Goal: Task Accomplishment & Management: Manage account settings

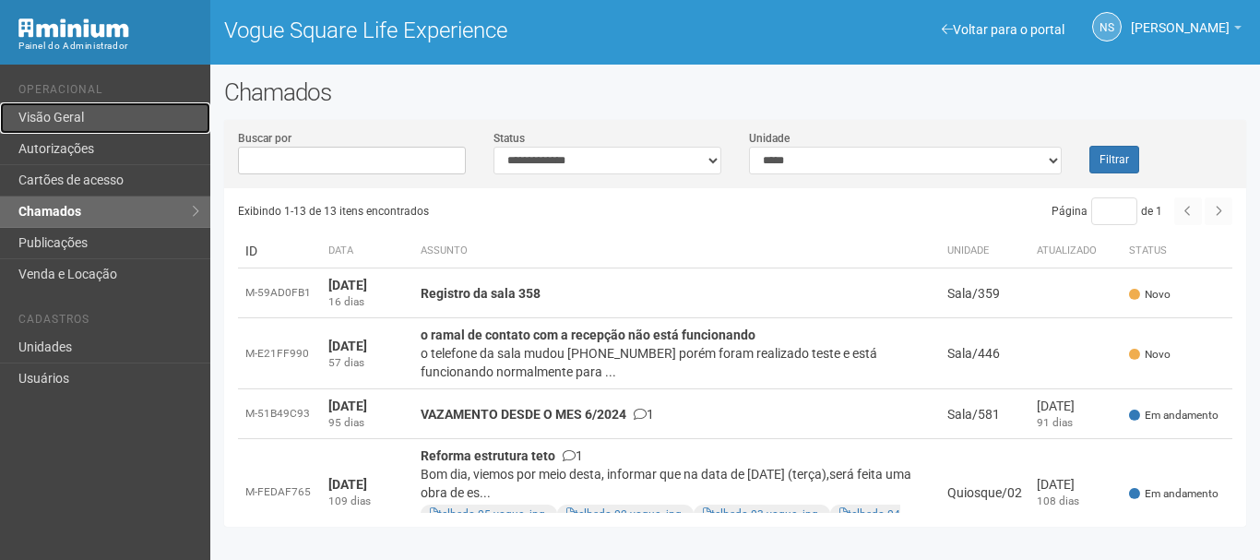
click at [70, 125] on link "Visão Geral" at bounding box center [105, 117] width 210 height 31
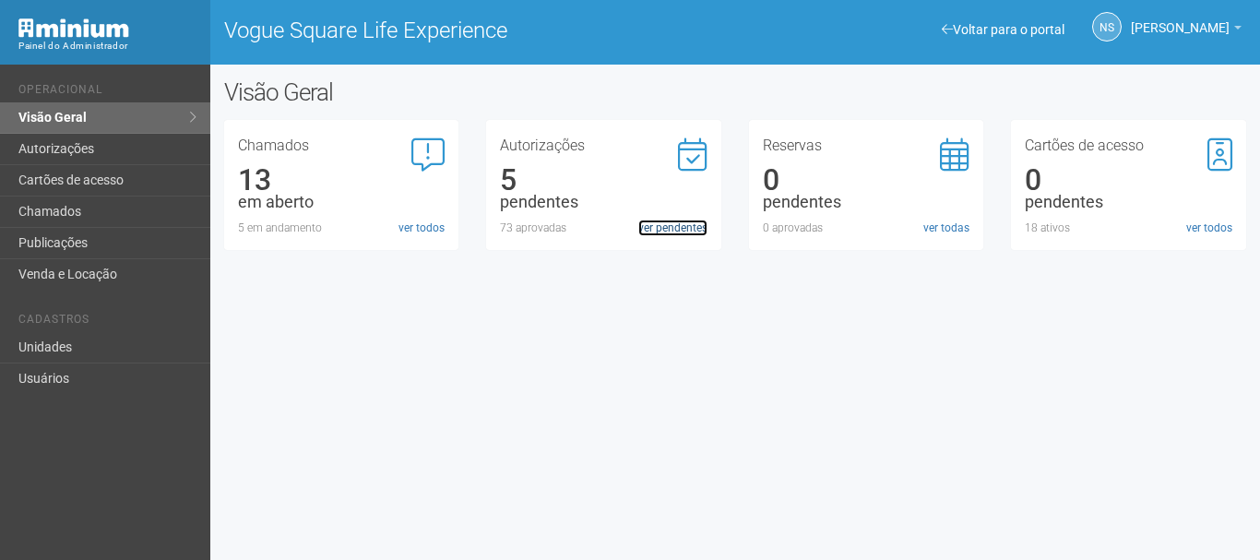
click at [683, 234] on link "ver pendentes" at bounding box center [672, 228] width 69 height 17
